Goal: Task Accomplishment & Management: Use online tool/utility

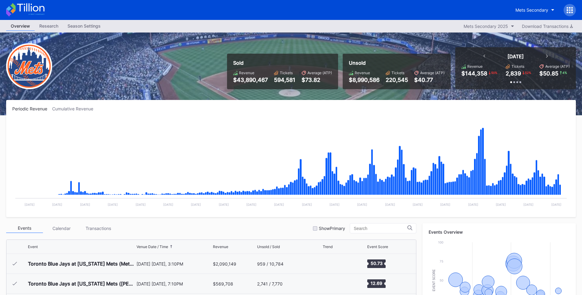
scroll to position [1197, 0]
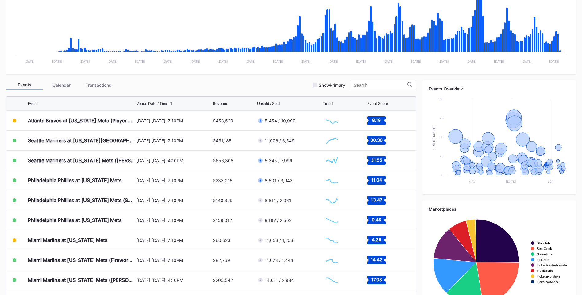
scroll to position [153, 0]
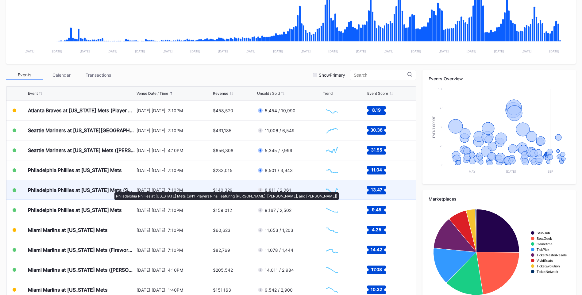
click at [111, 189] on div "Philadelphia Phillies at [US_STATE] Mets (SNY Players Pins Featuring [PERSON_NA…" at bounding box center [81, 190] width 107 height 6
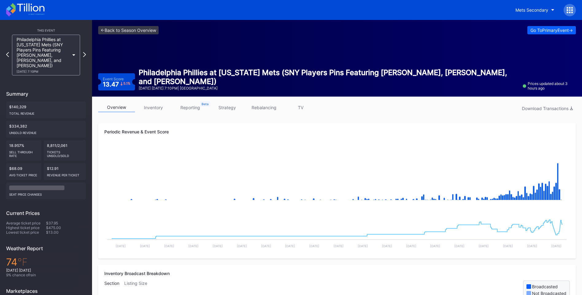
click at [156, 106] on link "inventory" at bounding box center [153, 108] width 37 height 10
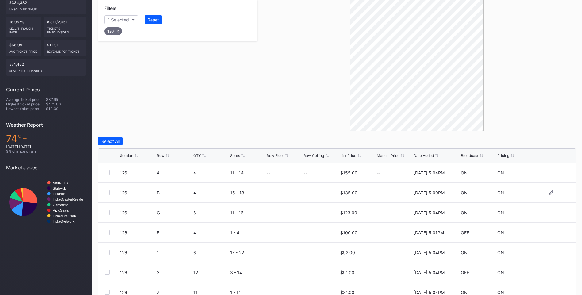
scroll to position [153, 0]
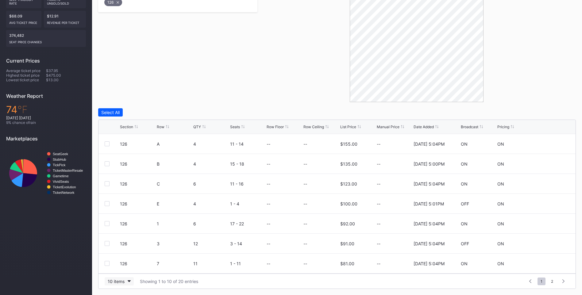
click at [118, 284] on div "10 items" at bounding box center [116, 281] width 17 height 5
click at [119, 270] on div "200 items" at bounding box center [119, 266] width 29 height 11
click at [159, 128] on div "Row" at bounding box center [161, 127] width 8 height 5
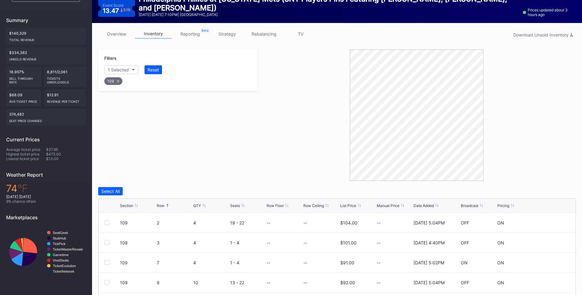
scroll to position [0, 0]
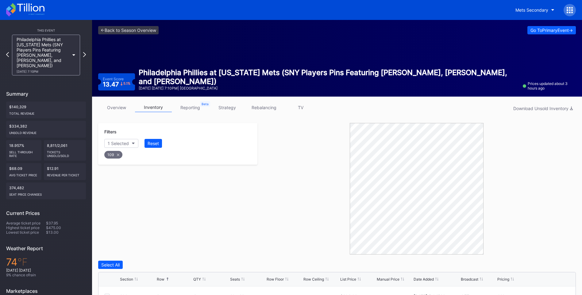
click at [118, 114] on div "overview inventory reporting strategy rebalancing TV Download Unsold Inventory" at bounding box center [337, 109] width 478 height 13
click at [118, 111] on link "overview" at bounding box center [116, 108] width 37 height 10
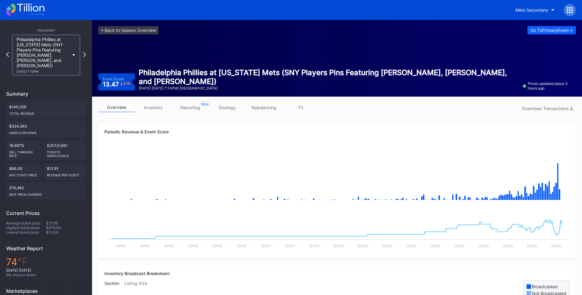
click at [155, 110] on link "inventory" at bounding box center [153, 108] width 37 height 10
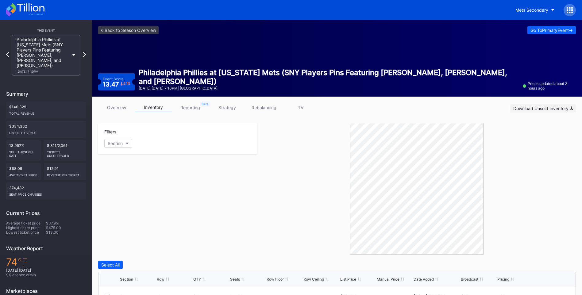
click at [545, 107] on div "Download Unsold Inventory" at bounding box center [543, 108] width 60 height 5
drag, startPoint x: 263, startPoint y: 59, endPoint x: 253, endPoint y: 64, distance: 10.4
click at [263, 59] on div "<- Back to Season Overview Go To Primary Event -> Event Score 13.47 5.1 % Phila…" at bounding box center [337, 58] width 490 height 77
drag, startPoint x: 33, startPoint y: 6, endPoint x: 37, endPoint y: 1, distance: 6.2
click at [33, 6] on icon at bounding box center [25, 10] width 38 height 14
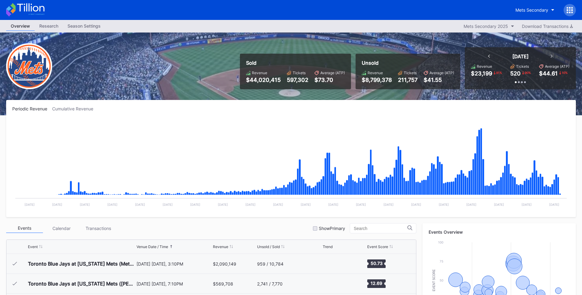
scroll to position [1217, 0]
